Goal: Information Seeking & Learning: Learn about a topic

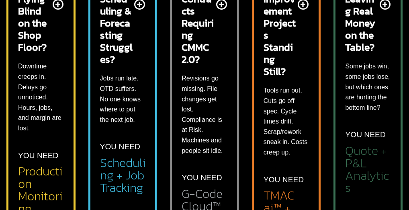
click at [38, 76] on p "Downtime creeps in. Delays go unnoticed. Hours, jobs, and margin are lost." at bounding box center [41, 97] width 46 height 72
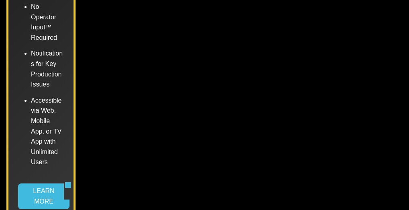
scroll to position [965, 0]
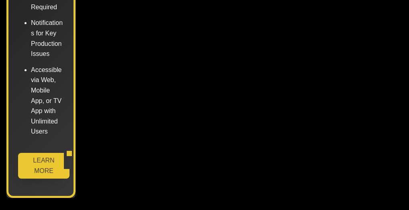
click at [44, 153] on link "LEARN MORE" at bounding box center [41, 166] width 46 height 26
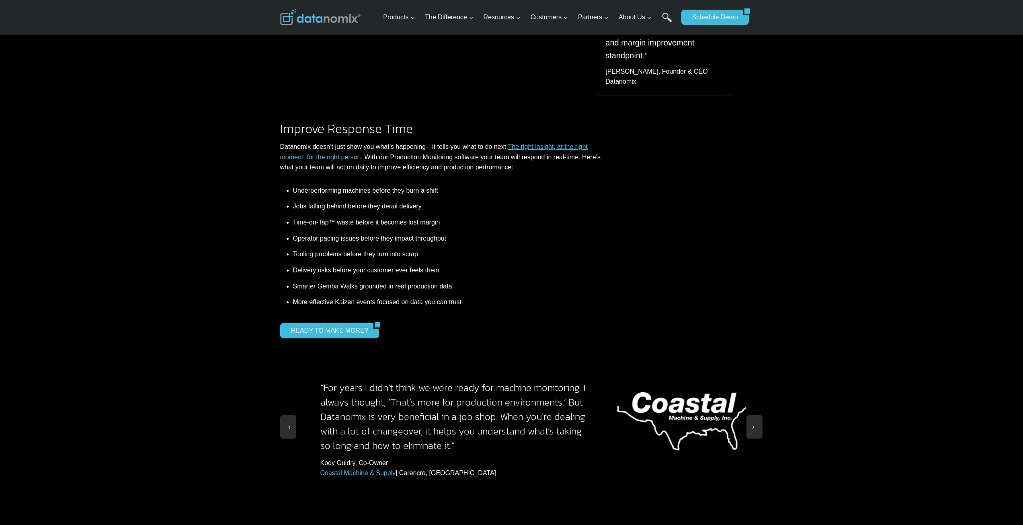
scroll to position [563, 0]
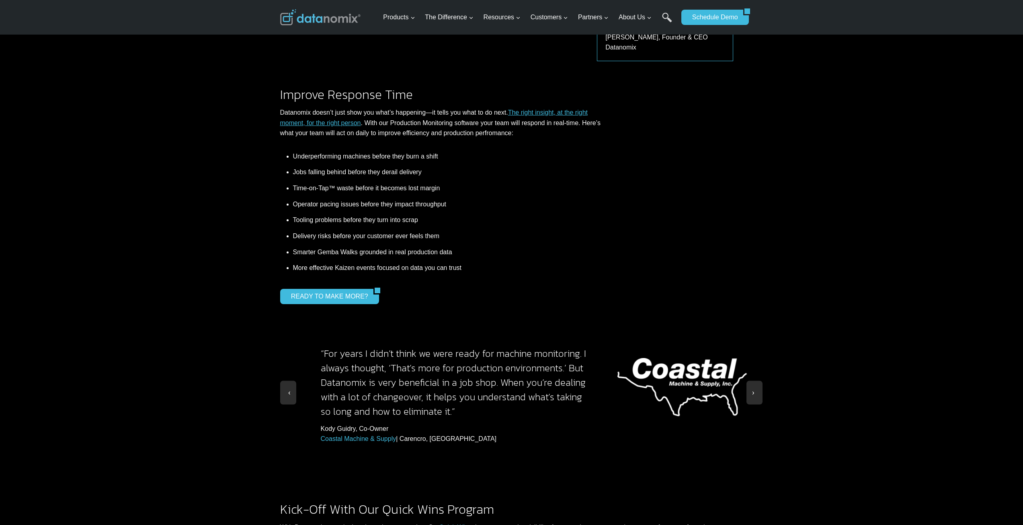
drag, startPoint x: 451, startPoint y: 376, endPoint x: 451, endPoint y: 362, distance: 13.3
click at [451, 362] on h3 "“For years I didn’t think we were ready for machine monitoring. I always though…" at bounding box center [456, 375] width 271 height 87
click at [754, 386] on span at bounding box center [755, 390] width 8 height 8
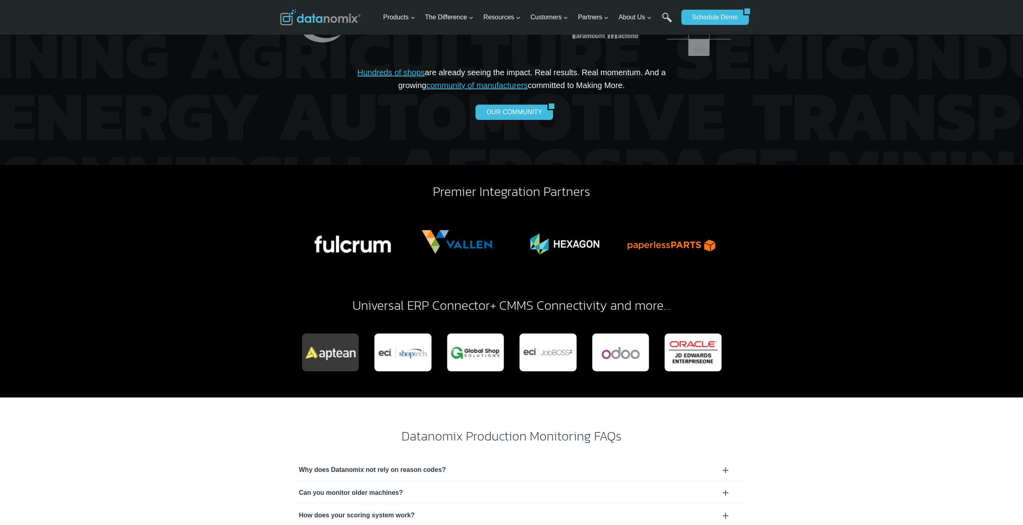
scroll to position [2050, 0]
